Goal: Task Accomplishment & Management: Complete application form

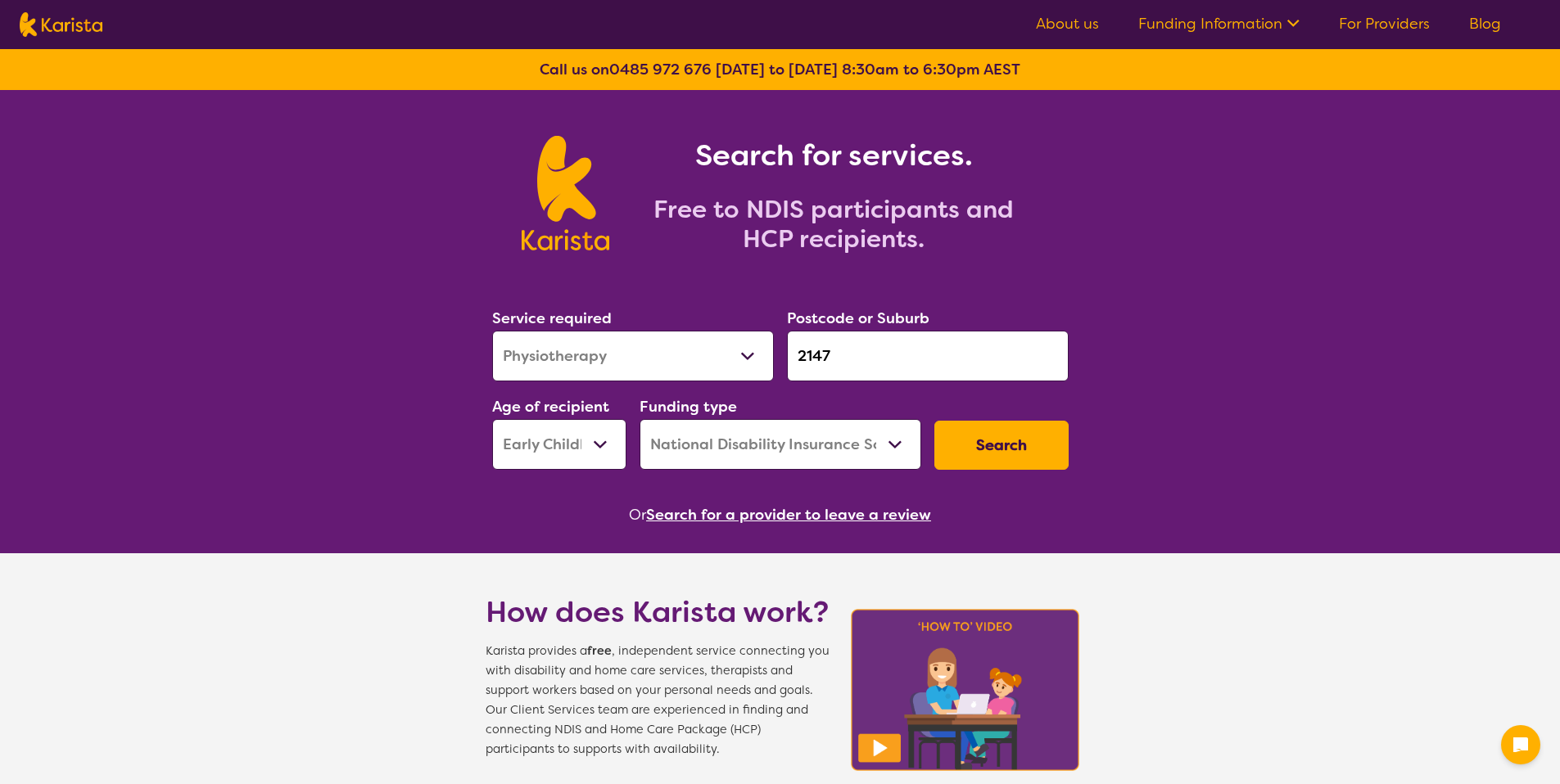
select select "Physiotherapy"
select select "EC"
select select "NDIS"
click at [1066, 464] on button "Search" at bounding box center [1001, 445] width 134 height 49
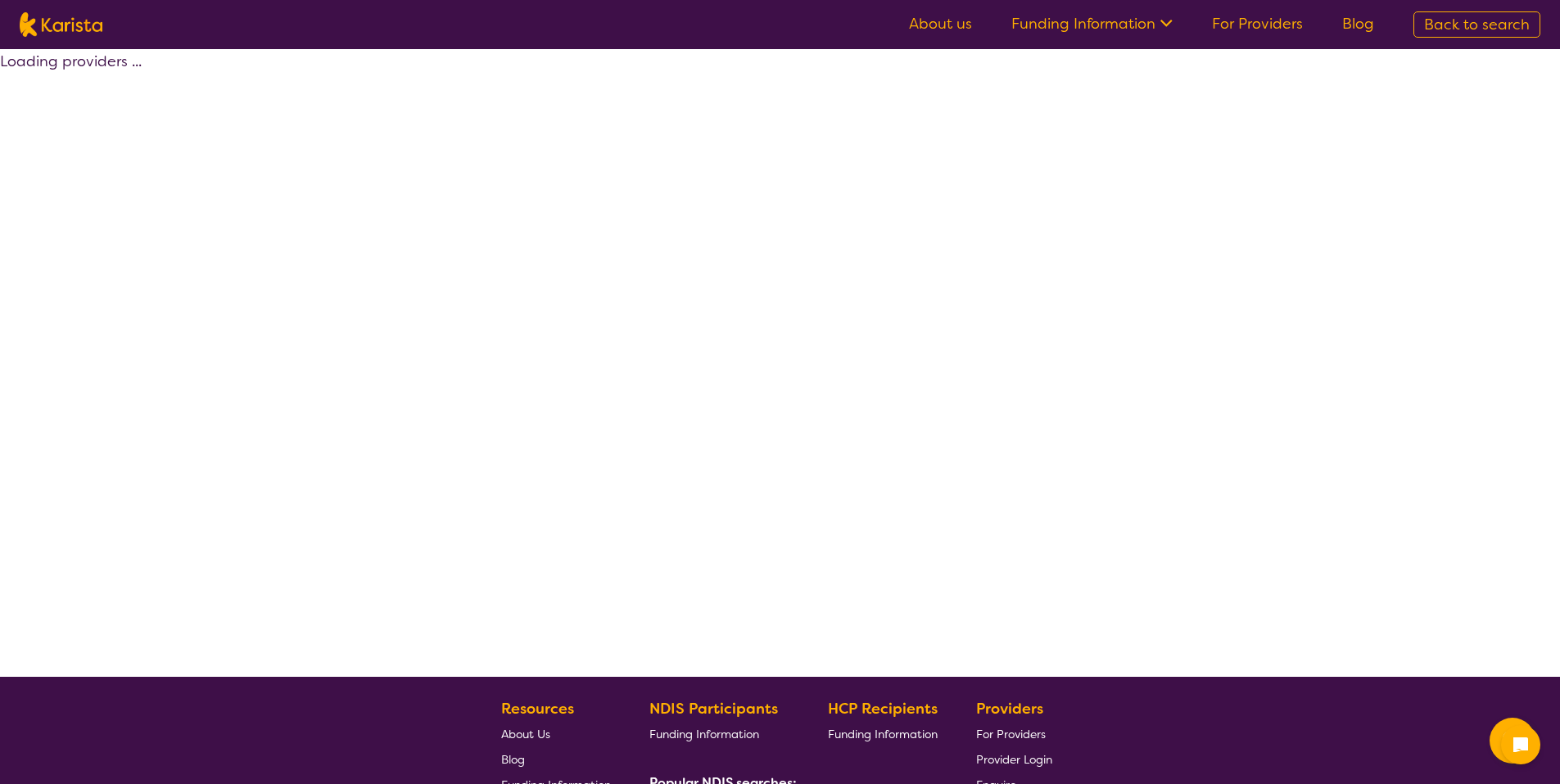
select select "by_score"
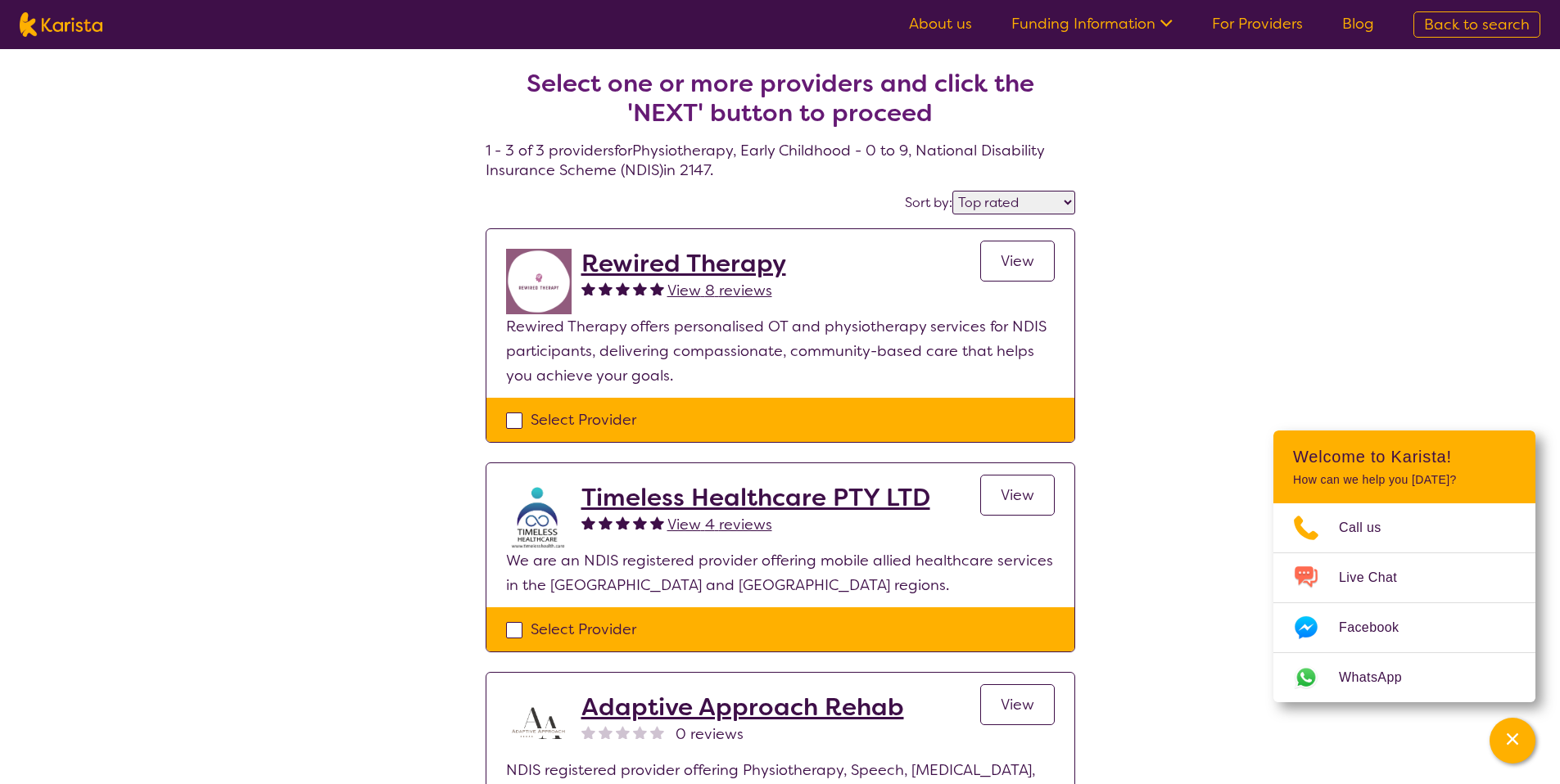
click at [602, 400] on div "Select Provider" at bounding box center [780, 420] width 588 height 45
click at [608, 405] on div "Select Provider" at bounding box center [780, 420] width 588 height 45
drag, startPoint x: 611, startPoint y: 412, endPoint x: 613, endPoint y: 405, distance: 7.3
click at [613, 412] on div "Select Provider" at bounding box center [780, 419] width 548 height 24
checkbox input "true"
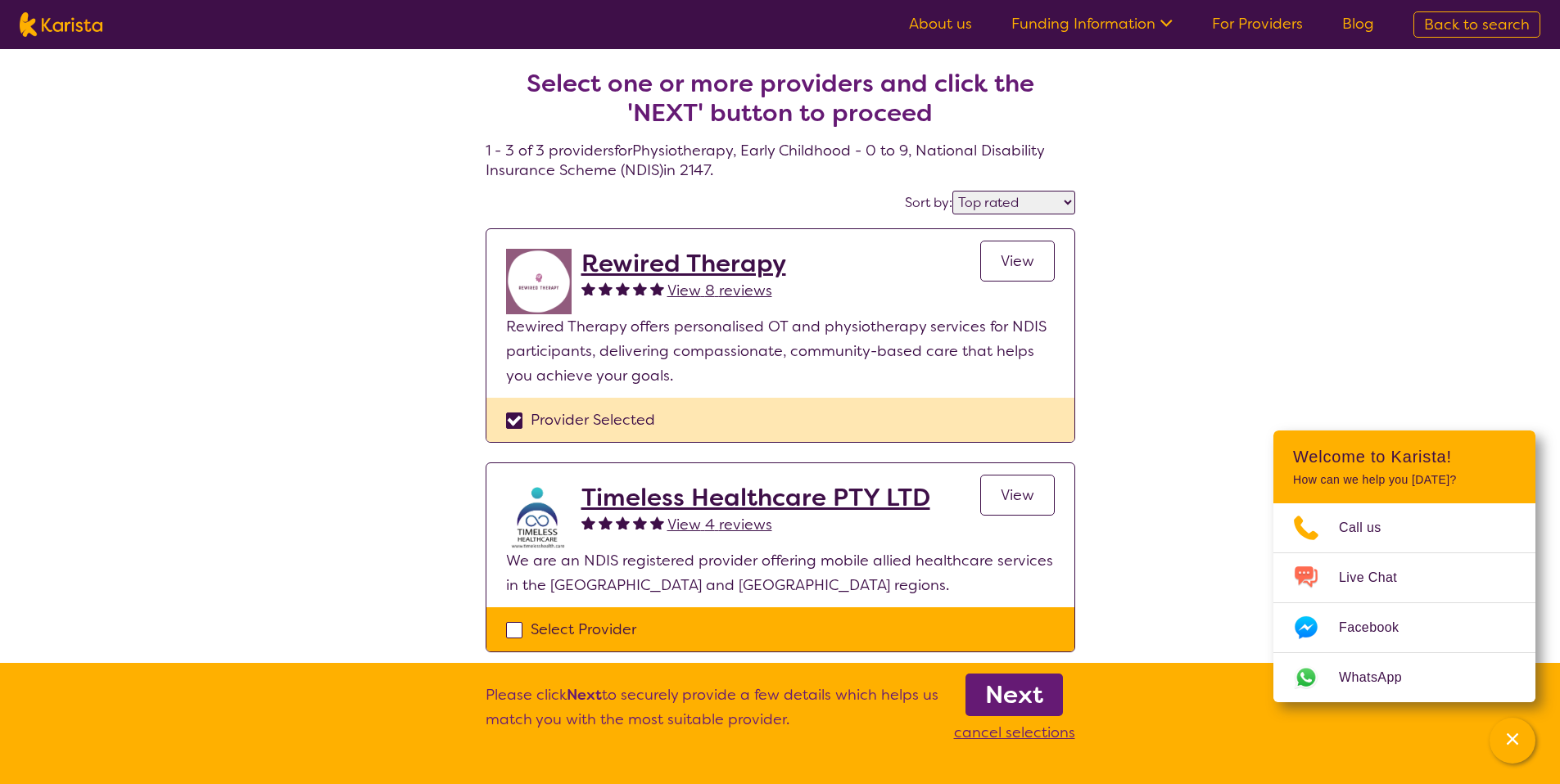
click at [971, 693] on link "Next" at bounding box center [1013, 695] width 97 height 43
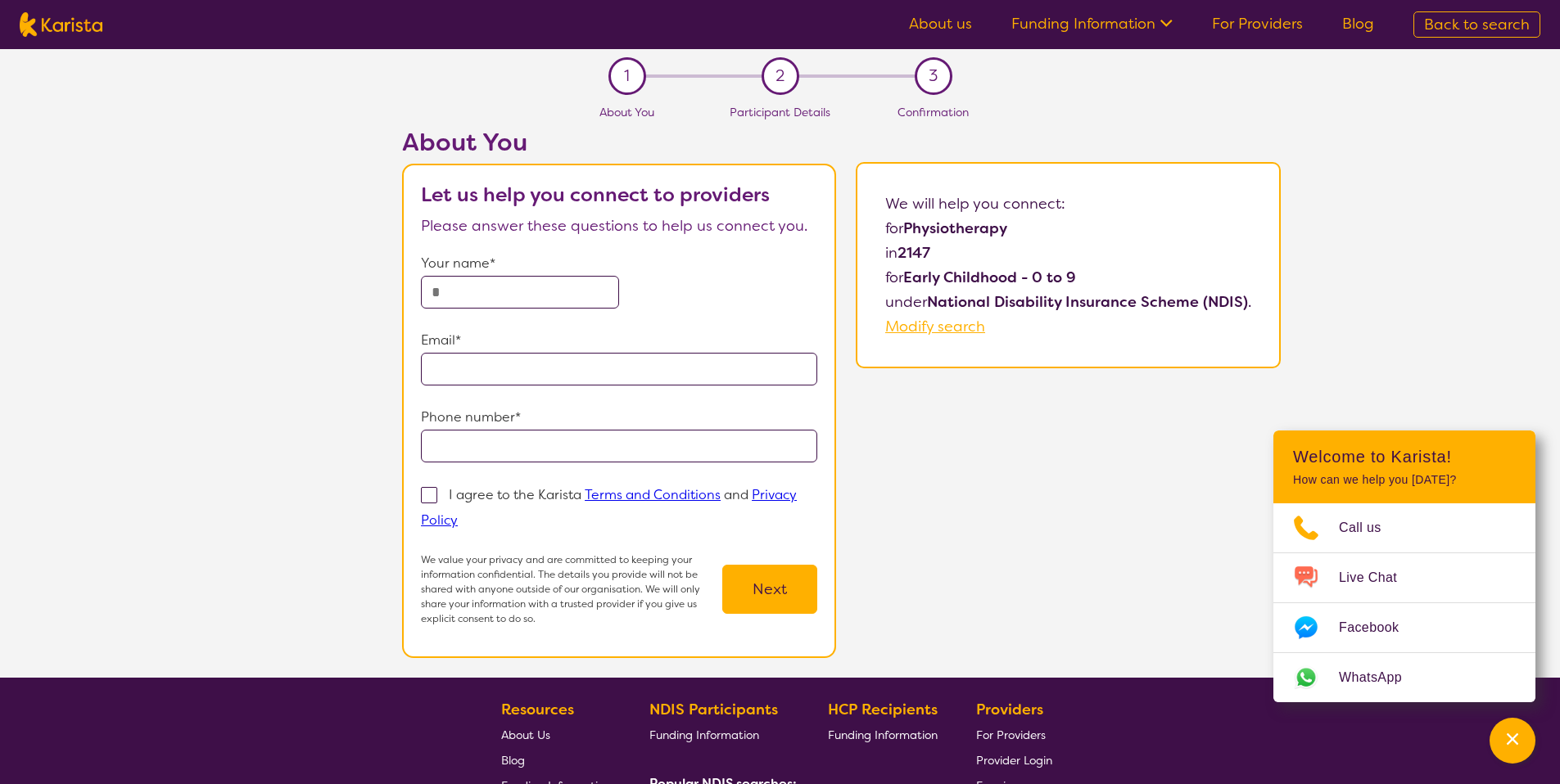
click at [514, 300] on input "text" at bounding box center [520, 292] width 198 height 33
type input "*"
click at [516, 305] on input "*" at bounding box center [520, 292] width 198 height 33
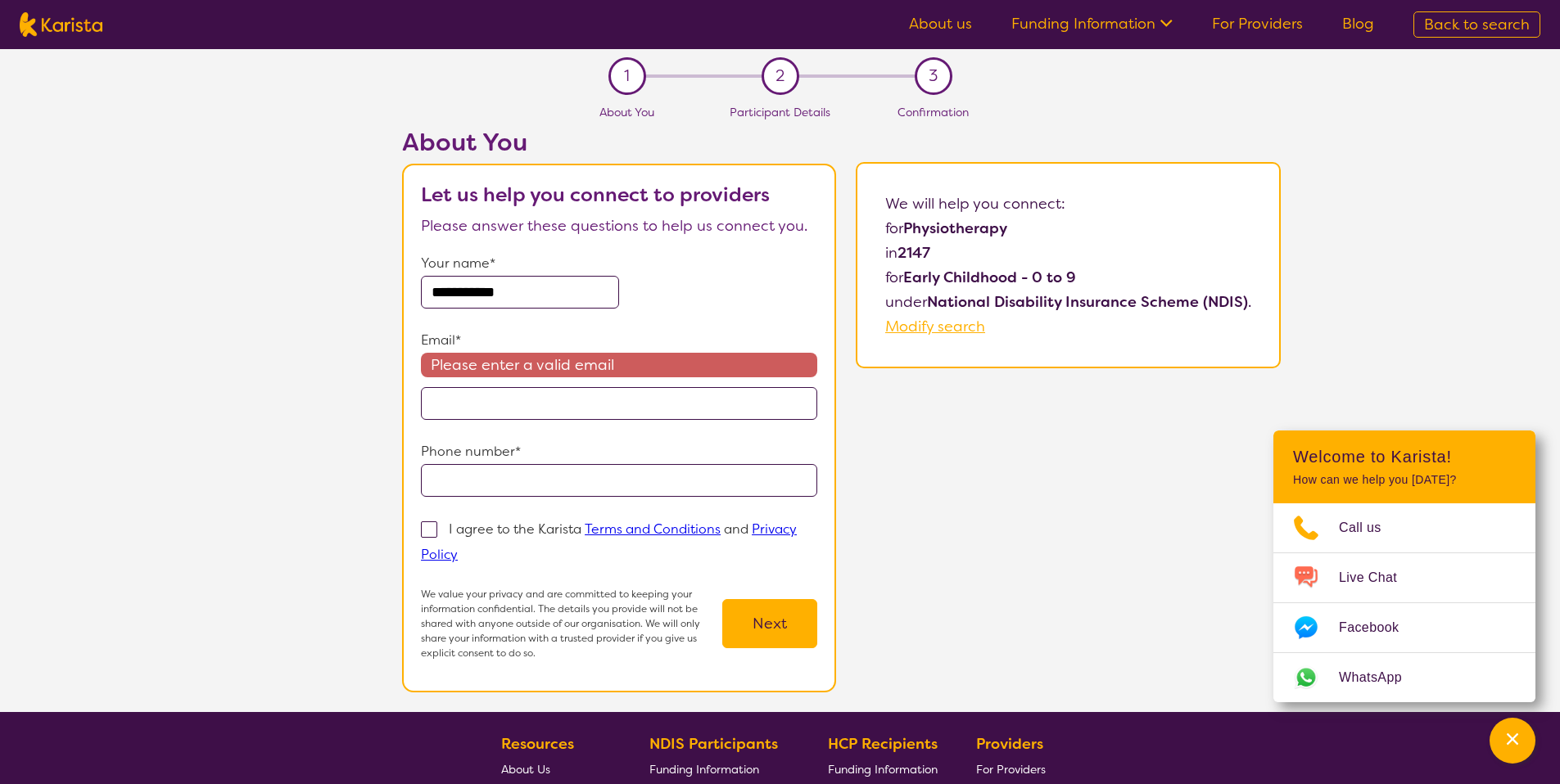
type input "**********"
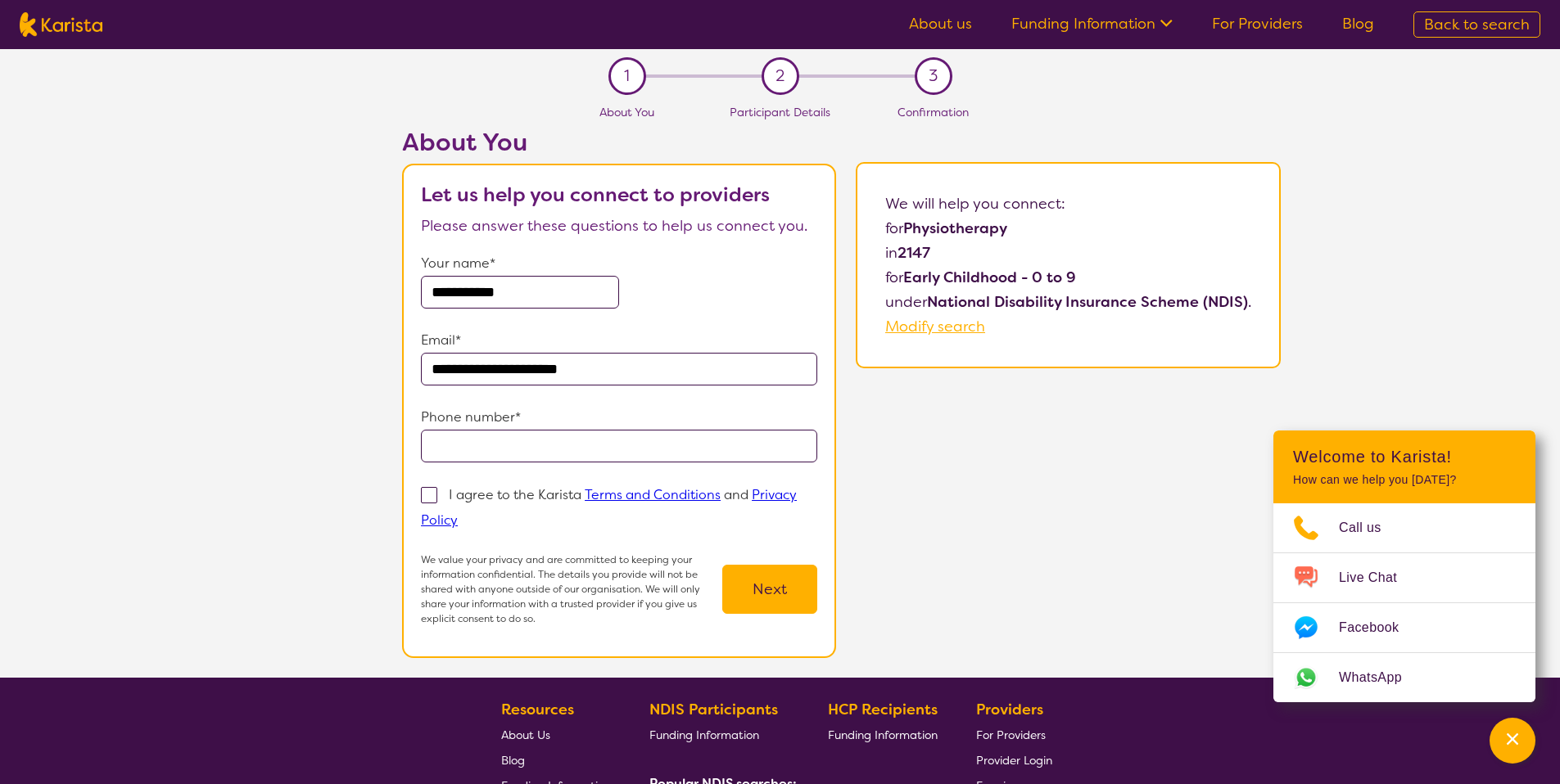
type input "**********"
click at [430, 492] on span at bounding box center [429, 495] width 17 height 16
click at [457, 514] on input "I agree to the Karista Terms and Conditions and Privacy Policy" at bounding box center [462, 519] width 11 height 11
checkbox input "true"
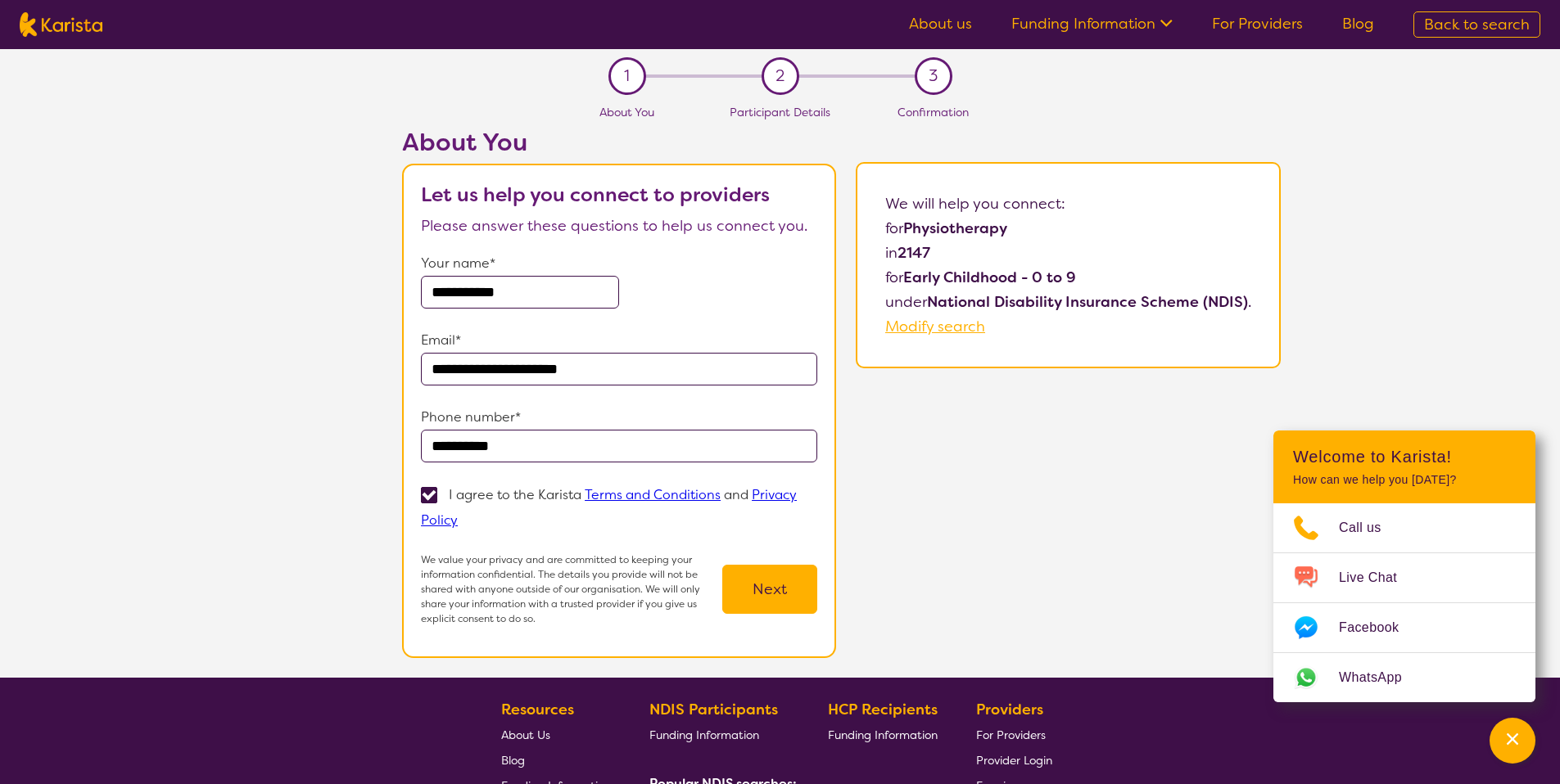
click at [768, 581] on button "Next" at bounding box center [770, 589] width 95 height 49
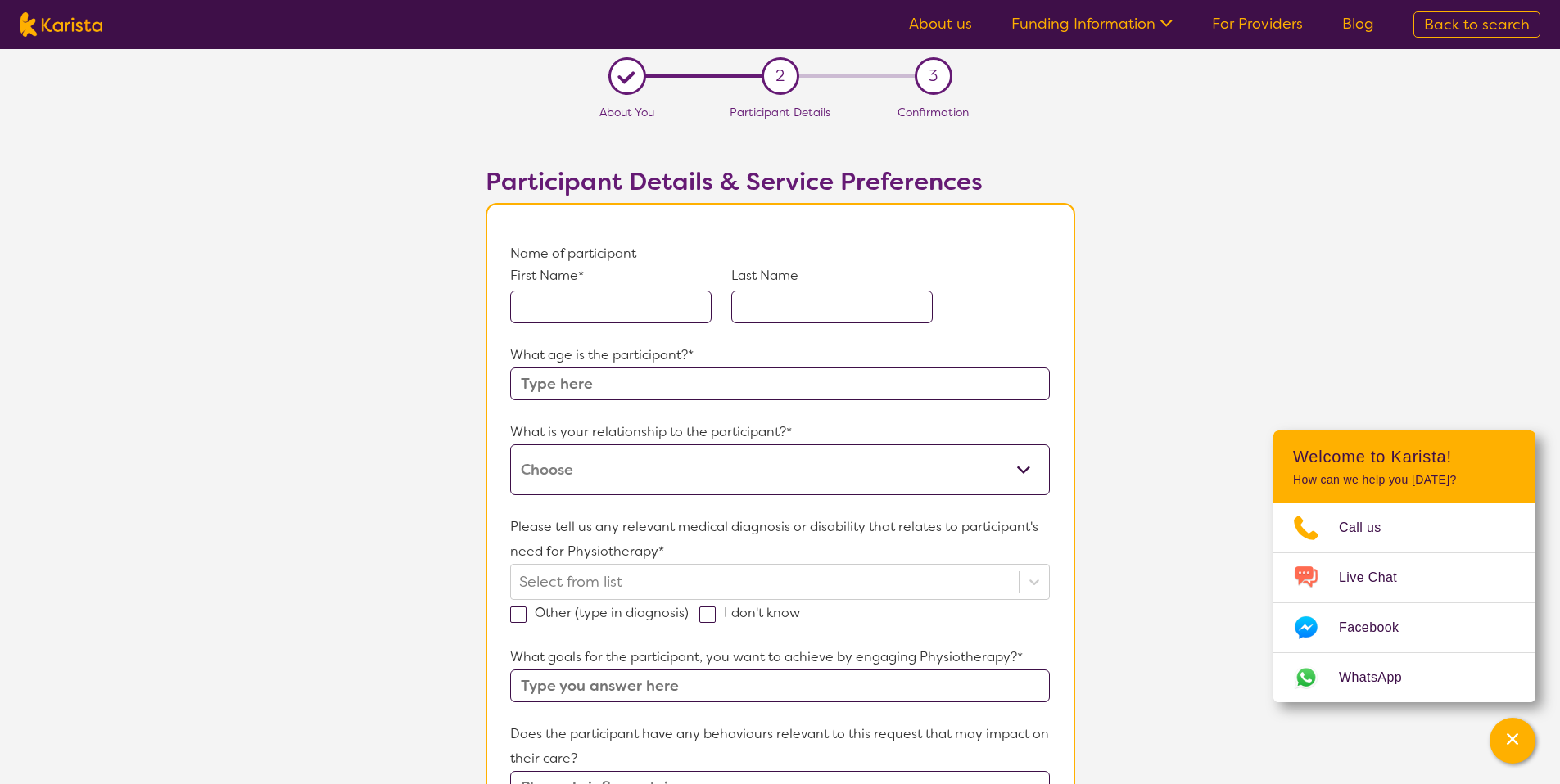
click at [1155, 200] on section "L About You 2 Participant Details 3 Confirmation Participant Details & Service …" at bounding box center [780, 770] width 1560 height 1443
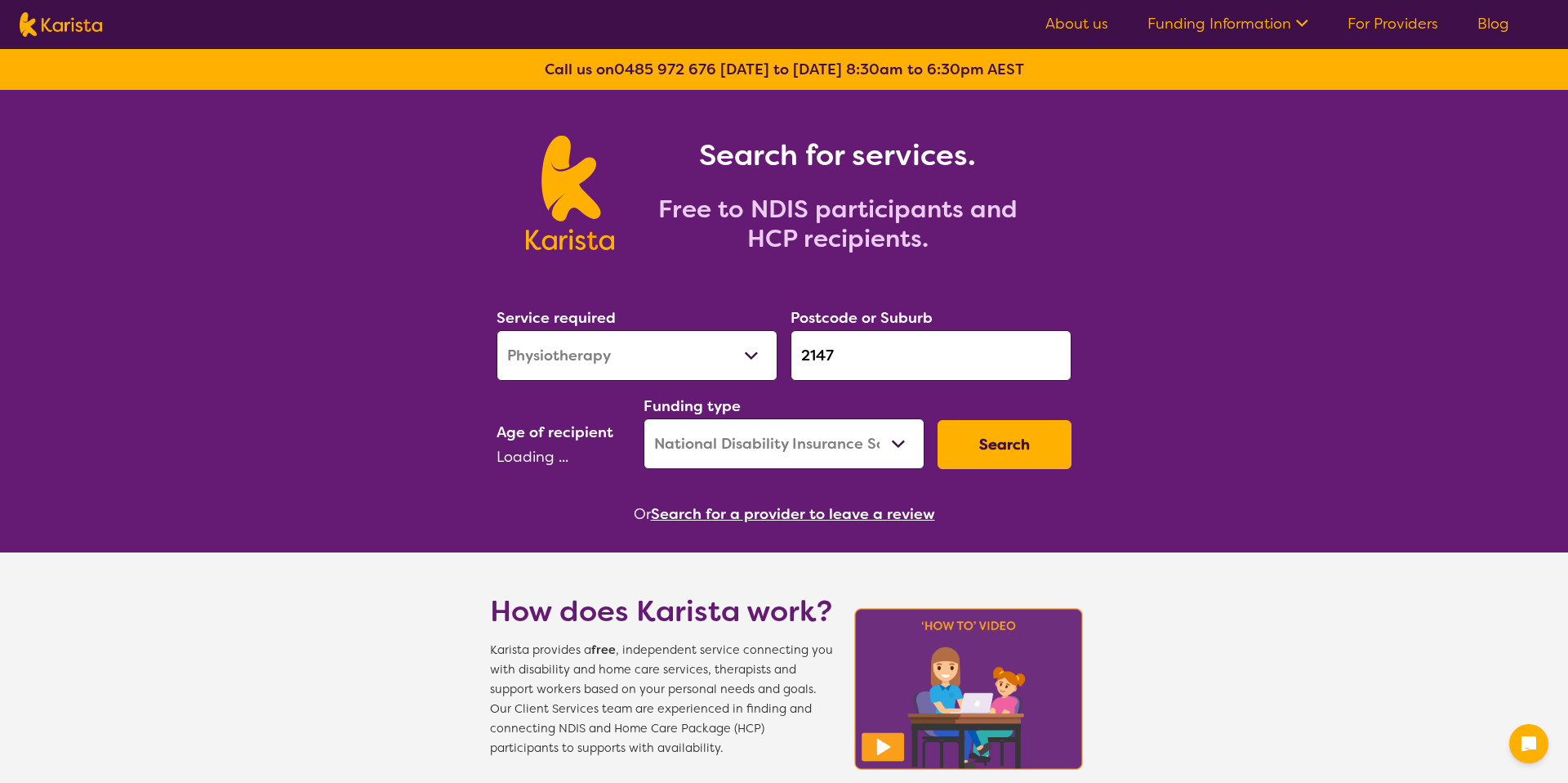
select select "Physiotherapy"
select select "NDIS"
select select "EC"
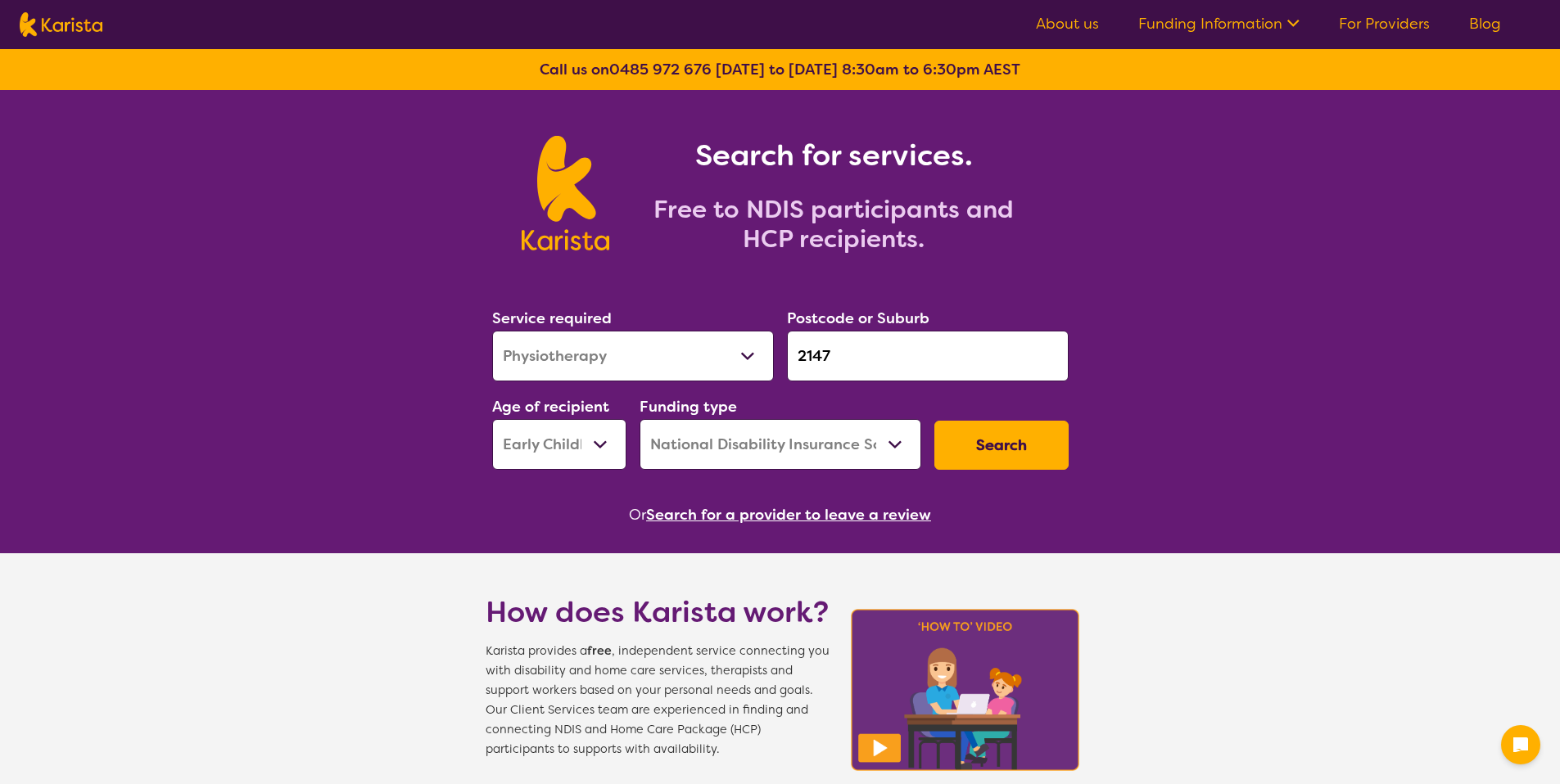
select select "Physiotherapy"
select select "EC"
select select "NDIS"
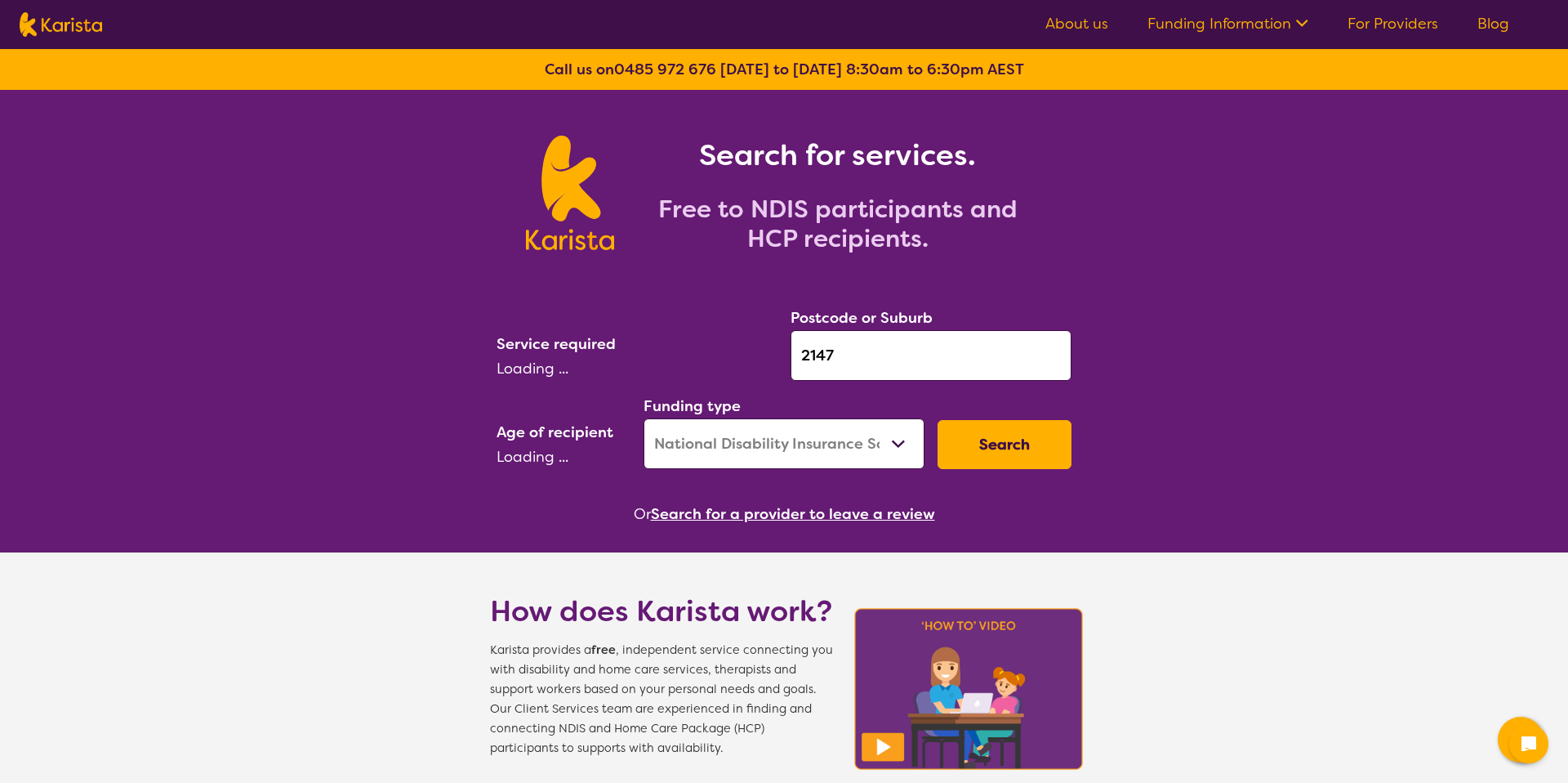
select select "NDIS"
select select "Physiotherapy"
select select "EC"
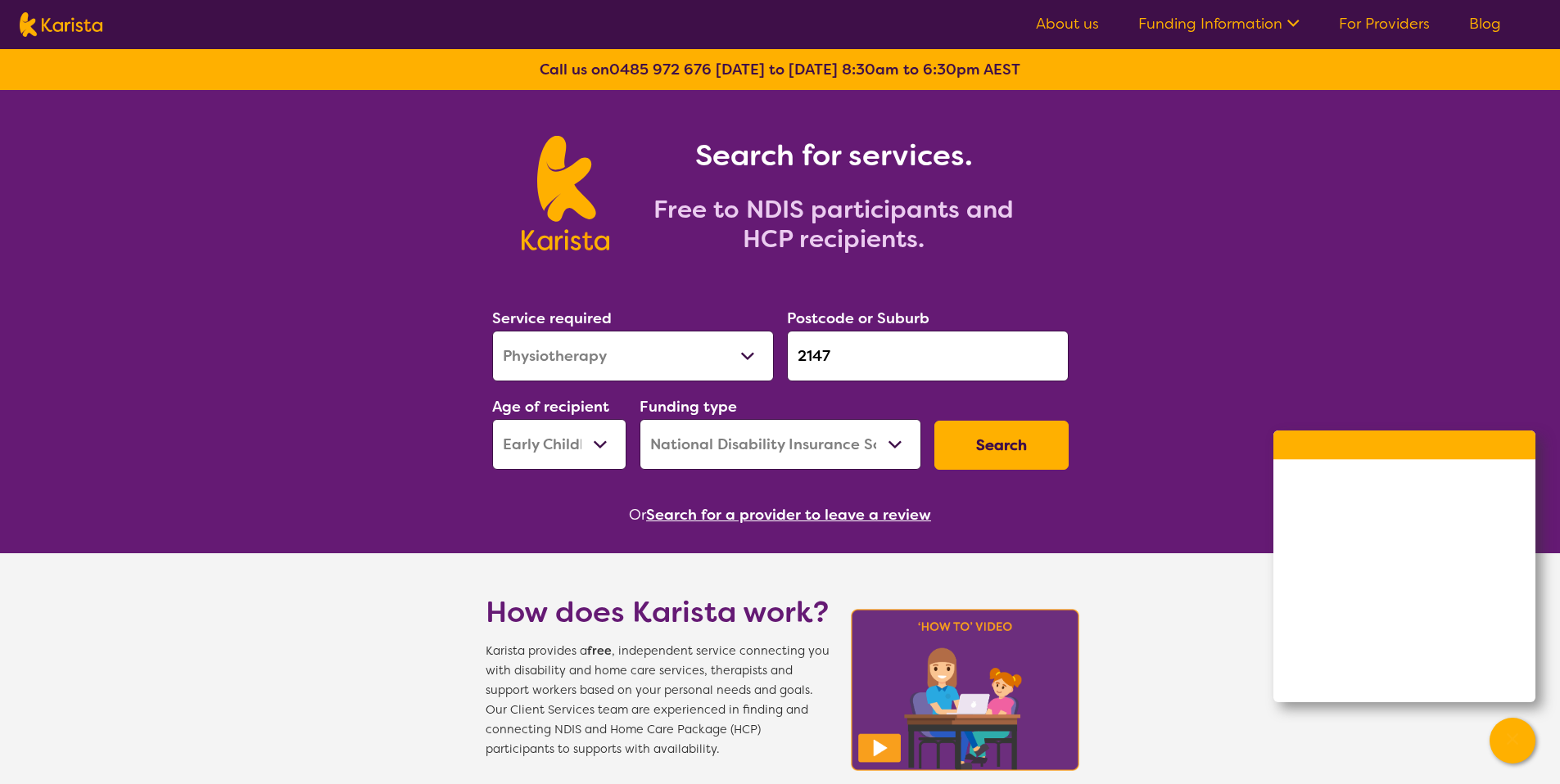
click at [1042, 431] on button "Search" at bounding box center [1001, 445] width 134 height 49
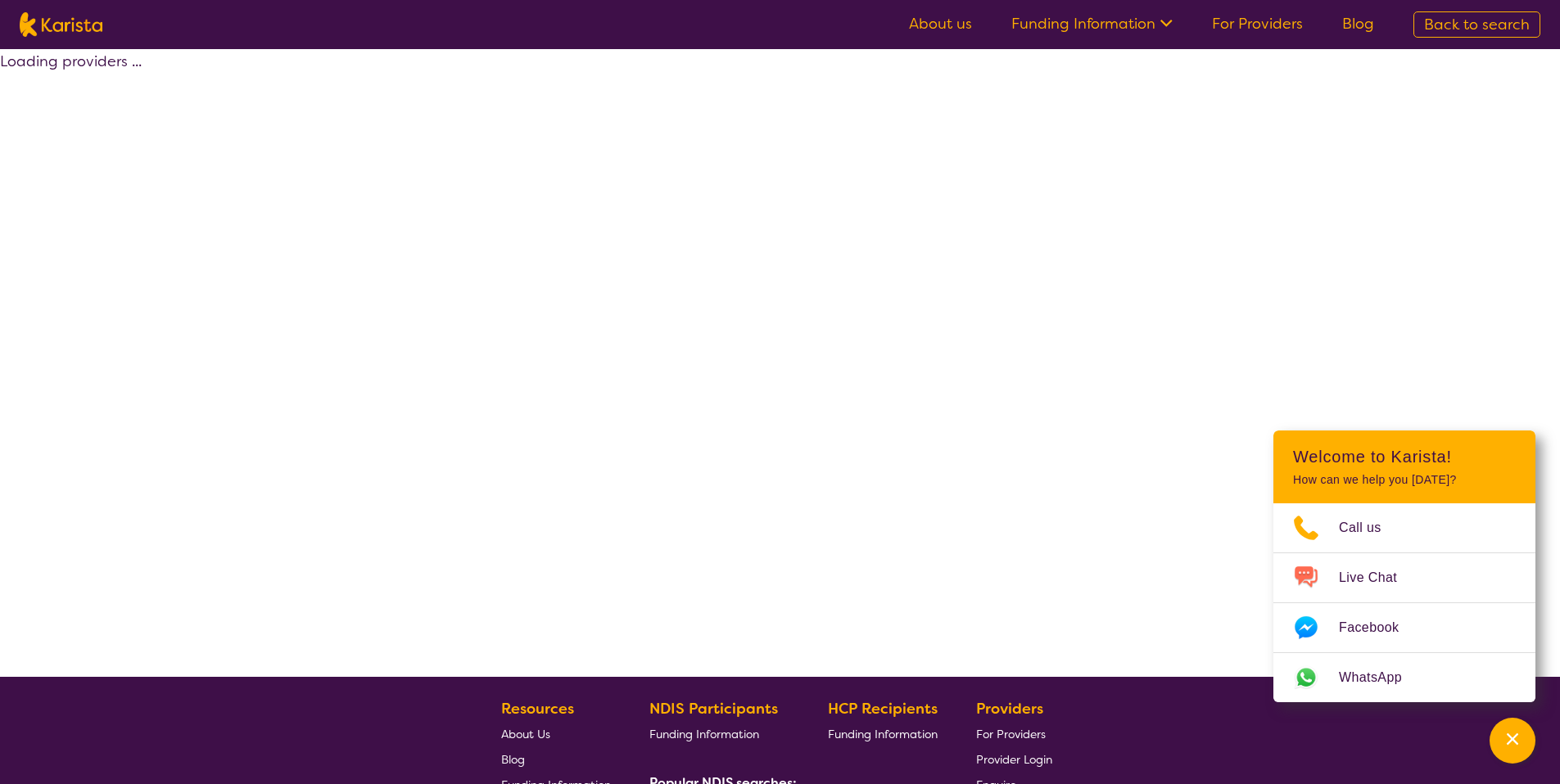
select select "by_score"
